Goal: Information Seeking & Learning: Learn about a topic

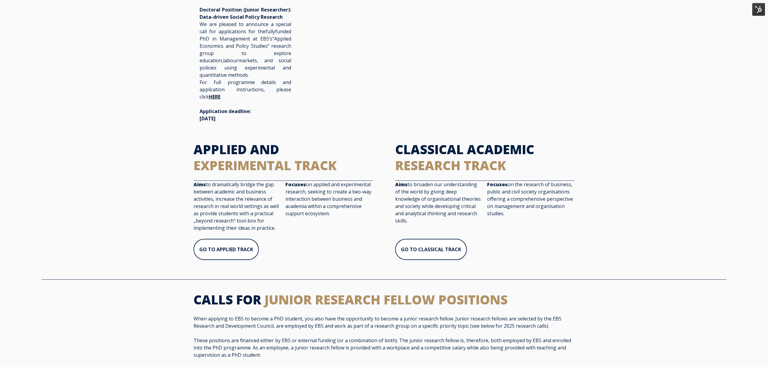
scroll to position [201, 0]
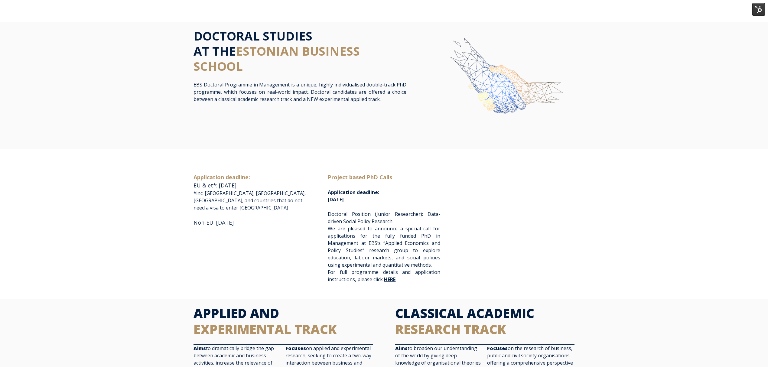
click at [384, 247] on span "We are pleased to announce a special call for applications for the fully funded…" at bounding box center [384, 246] width 112 height 43
click at [401, 278] on p "Doctoral Position (Junior Researcher): Data-driven Social Policy Research We ar…" at bounding box center [384, 247] width 112 height 73
